Goal: Find specific page/section

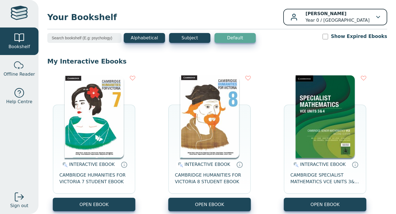
click at [315, 19] on p "Laura Khng Year 0 / Mount Lilydale Mercy College" at bounding box center [337, 16] width 64 height 13
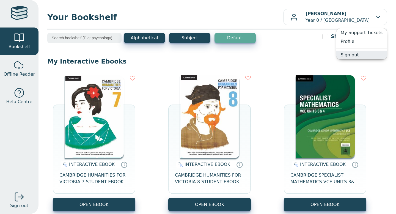
click at [357, 51] on link "Sign out" at bounding box center [361, 55] width 51 height 9
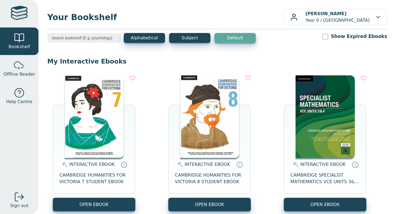
click at [101, 37] on input "search" at bounding box center [84, 38] width 74 height 10
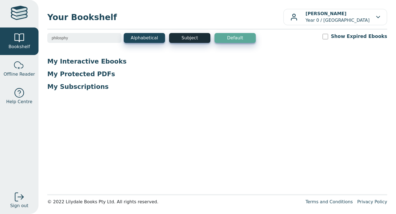
click at [184, 38] on button "Subject" at bounding box center [189, 38] width 41 height 10
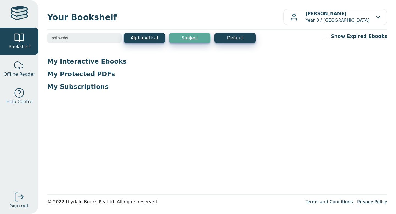
click at [71, 39] on input "philosphy" at bounding box center [84, 38] width 74 height 10
click at [63, 38] on input "philosphy" at bounding box center [84, 38] width 74 height 10
click at [61, 38] on input "philosphy" at bounding box center [84, 38] width 74 height 10
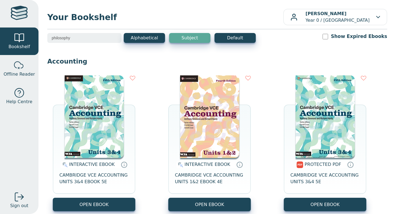
type input "philosophy"
click at [192, 40] on button "Subject" at bounding box center [189, 38] width 41 height 10
click at [91, 42] on input "philosophy" at bounding box center [84, 38] width 74 height 10
click at [178, 36] on button "Subject" at bounding box center [189, 38] width 41 height 10
click at [109, 38] on input "philosophy" at bounding box center [84, 38] width 74 height 10
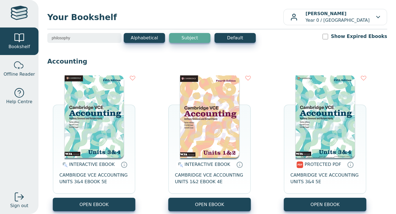
click at [109, 38] on input "philosophy" at bounding box center [84, 38] width 74 height 10
click at [154, 38] on button "Alphabetical" at bounding box center [144, 38] width 41 height 10
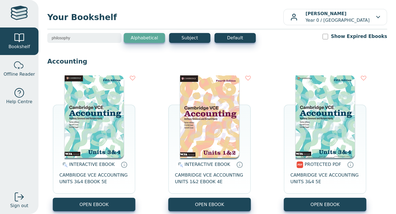
click at [109, 39] on input "philosophy" at bounding box center [84, 38] width 74 height 10
click at [118, 38] on input "philosophy" at bounding box center [84, 38] width 74 height 10
click at [115, 38] on input "philosophy" at bounding box center [84, 38] width 74 height 10
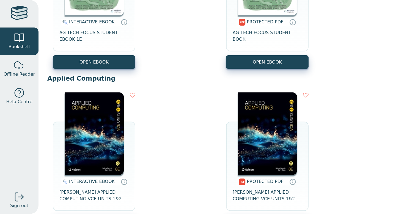
scroll to position [846, 0]
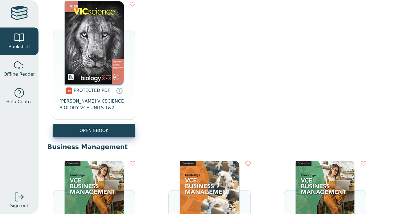
click at [108, 76] on img at bounding box center [94, 42] width 59 height 82
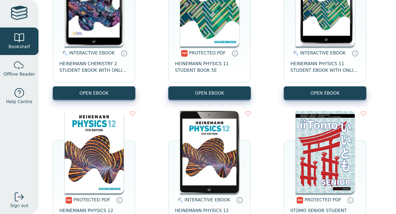
scroll to position [3439, 0]
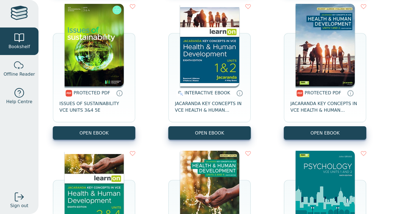
scroll to position [3884, 0]
